Goal: Navigation & Orientation: Find specific page/section

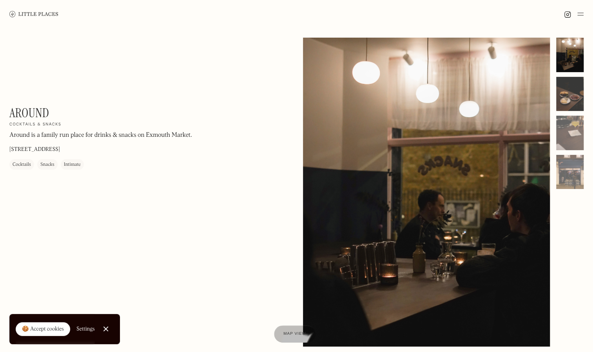
click at [576, 98] on div at bounding box center [570, 94] width 27 height 35
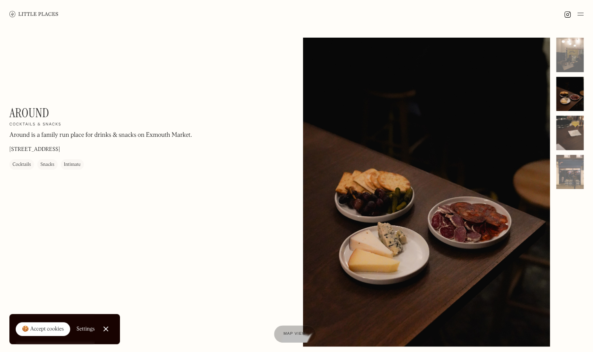
click at [573, 122] on div at bounding box center [570, 133] width 27 height 35
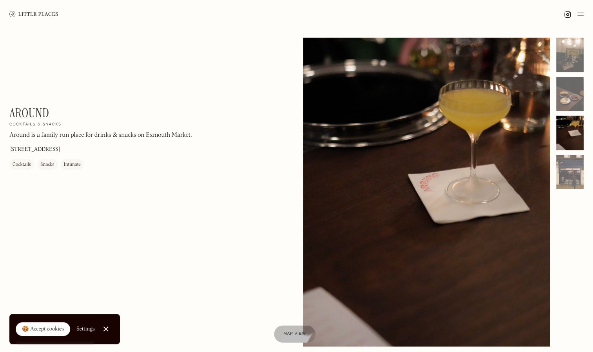
click at [576, 146] on div at bounding box center [570, 133] width 27 height 35
click at [574, 163] on div at bounding box center [570, 172] width 27 height 35
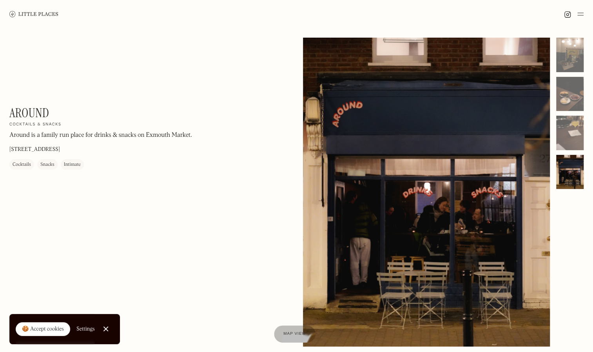
click at [27, 165] on div "Cocktails" at bounding box center [22, 165] width 18 height 8
click at [22, 166] on div "Cocktails" at bounding box center [22, 165] width 18 height 8
click at [58, 328] on div "🍪 Accept cookies" at bounding box center [43, 330] width 42 height 8
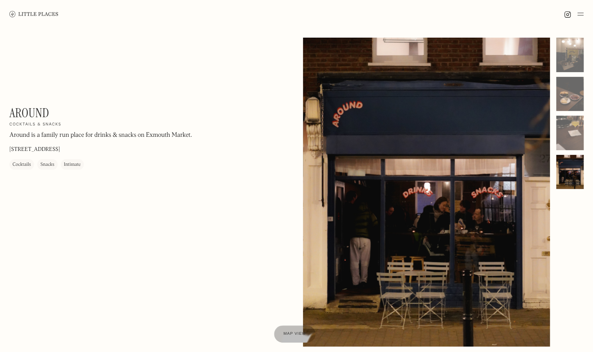
click at [20, 165] on div "Cocktails" at bounding box center [22, 165] width 18 height 8
click at [578, 11] on img at bounding box center [581, 13] width 6 height 9
